Goal: Information Seeking & Learning: Learn about a topic

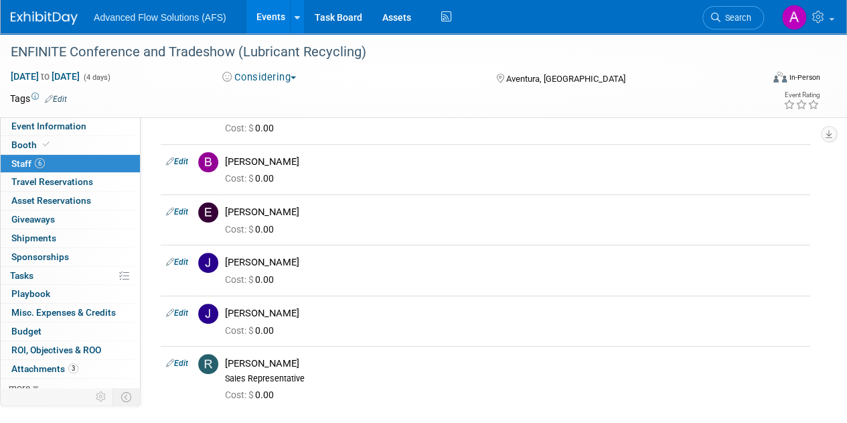
scroll to position [96, 0]
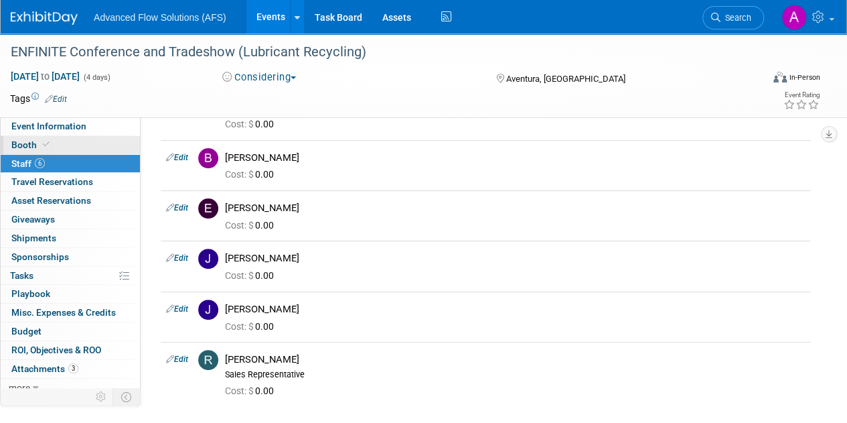
click at [82, 149] on link "Booth" at bounding box center [70, 145] width 139 height 18
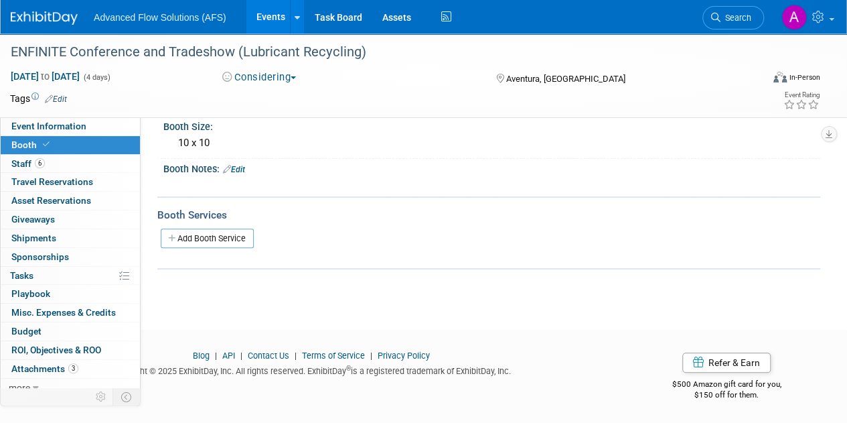
scroll to position [114, 0]
click at [63, 125] on span "Event Information" at bounding box center [48, 126] width 75 height 11
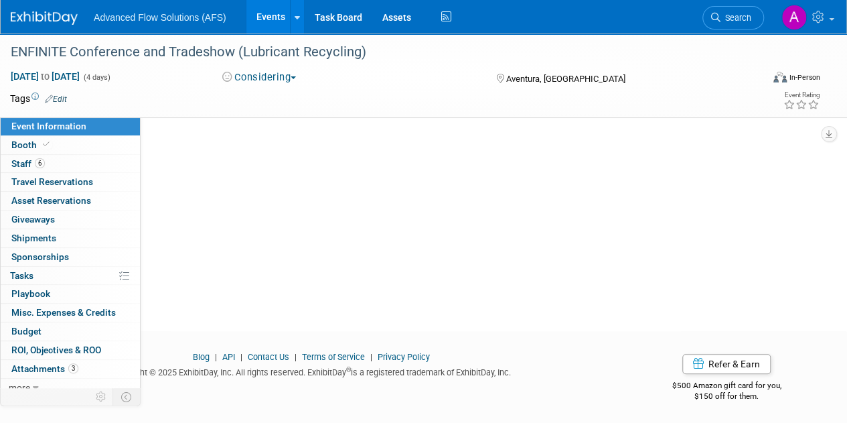
scroll to position [0, 0]
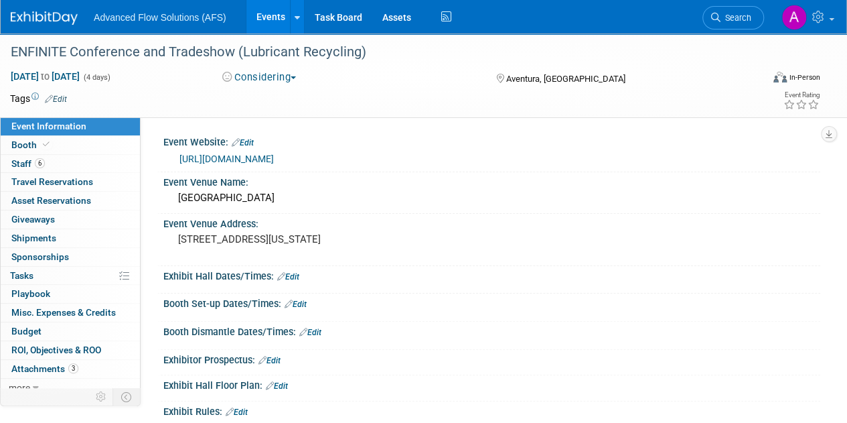
click at [261, 15] on link "Events" at bounding box center [271, 16] width 49 height 33
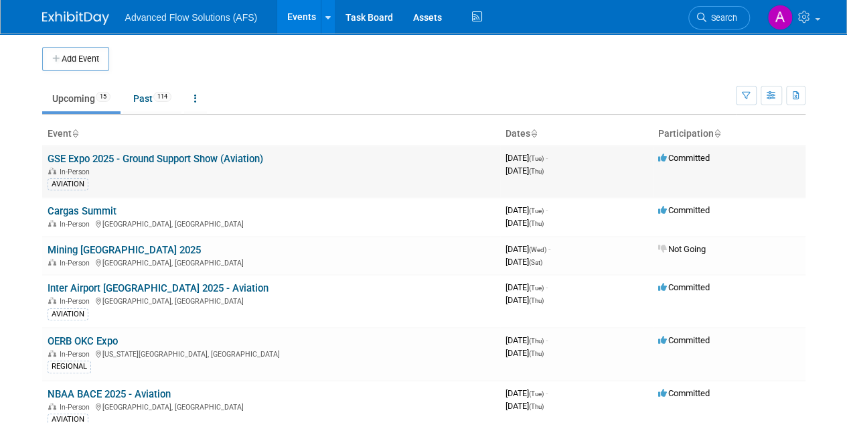
click at [118, 153] on link "GSE Expo 2025 - Ground Support Show (Aviation)" at bounding box center [156, 159] width 216 height 12
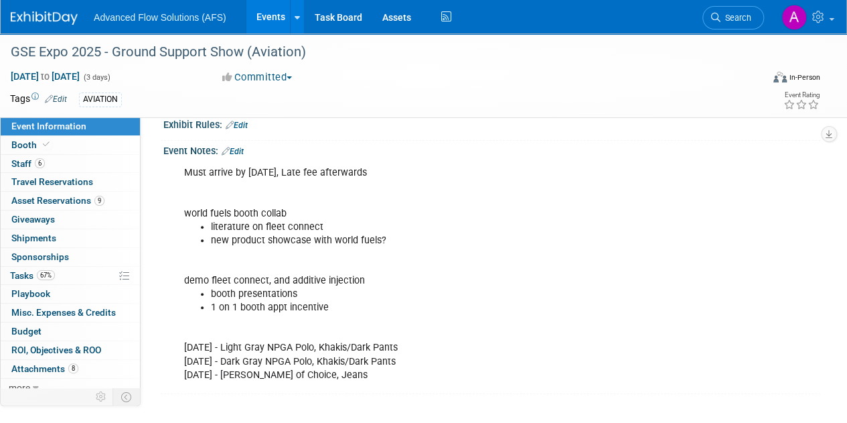
scroll to position [375, 0]
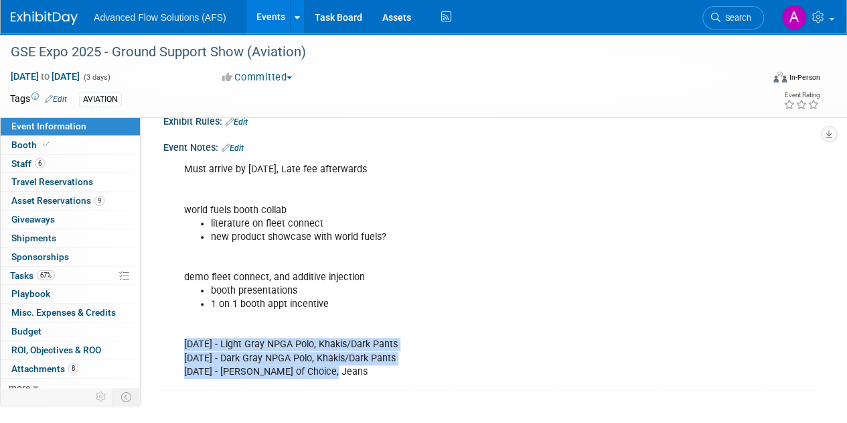
drag, startPoint x: 337, startPoint y: 372, endPoint x: 180, endPoint y: 335, distance: 161.7
click at [180, 335] on div "Must arrive by [DATE], Late fee afterwards world fuels booth collab literature …" at bounding box center [433, 270] width 516 height 228
copy div "[DATE] - Light Gray NPGA Polo, Khakis/Dark Pants [DATE] - Dark Gray NPGA Polo, …"
